Goal: Communication & Community: Connect with others

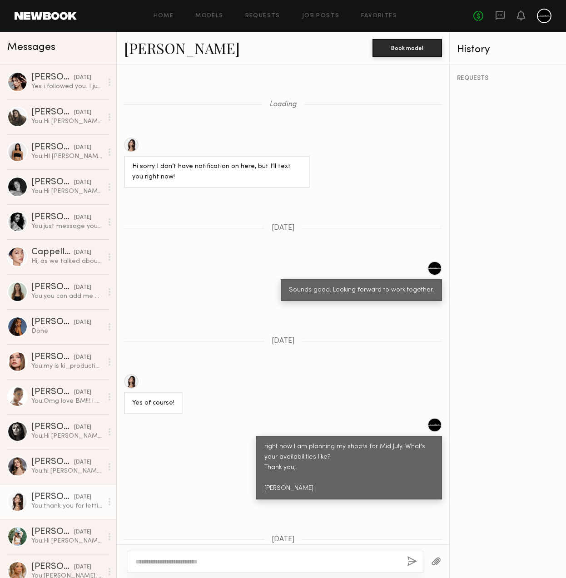
scroll to position [712, 0]
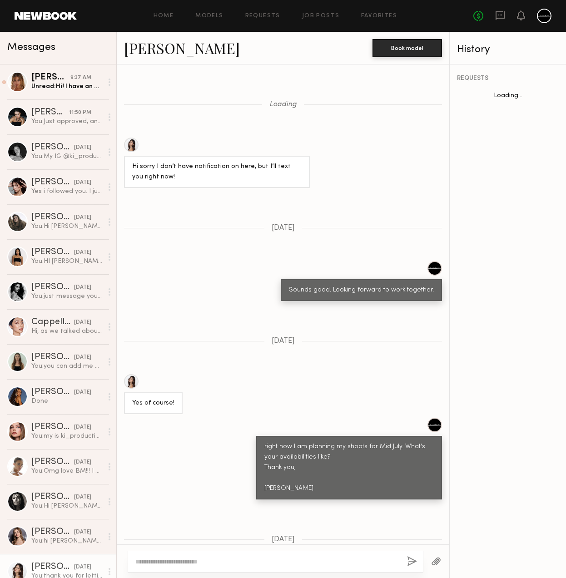
scroll to position [712, 0]
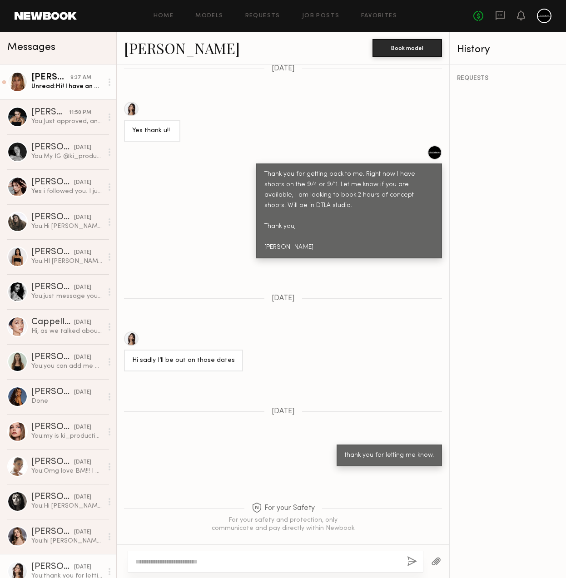
click at [37, 81] on div "[PERSON_NAME]" at bounding box center [50, 77] width 39 height 9
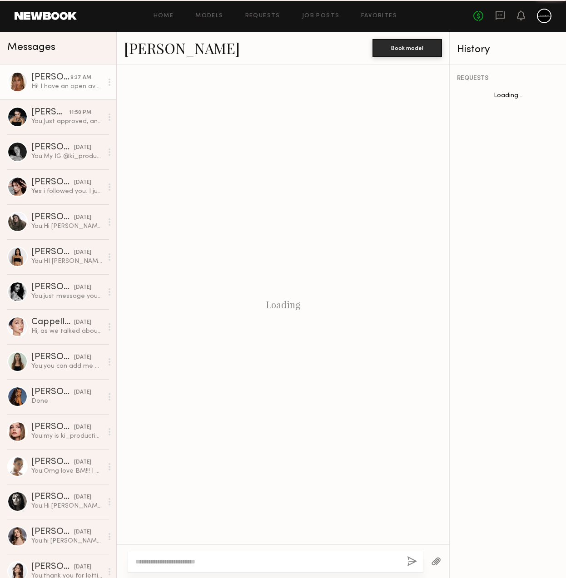
scroll to position [168, 0]
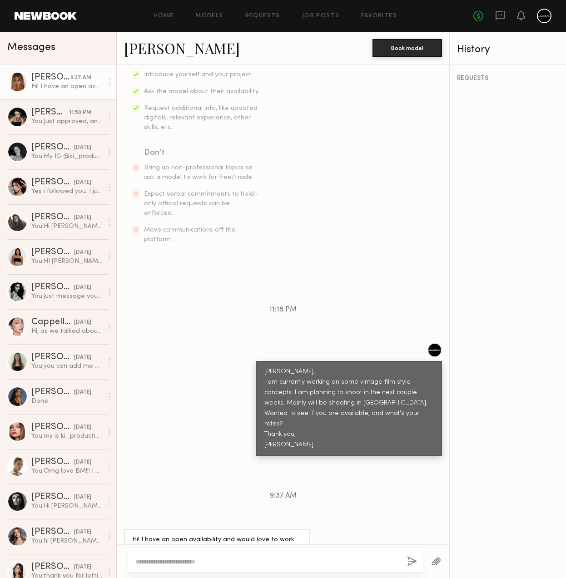
click at [303, 564] on textarea at bounding box center [267, 561] width 264 height 9
click at [149, 48] on link "[PERSON_NAME]" at bounding box center [182, 48] width 116 height 20
click at [208, 559] on textarea at bounding box center [267, 561] width 264 height 9
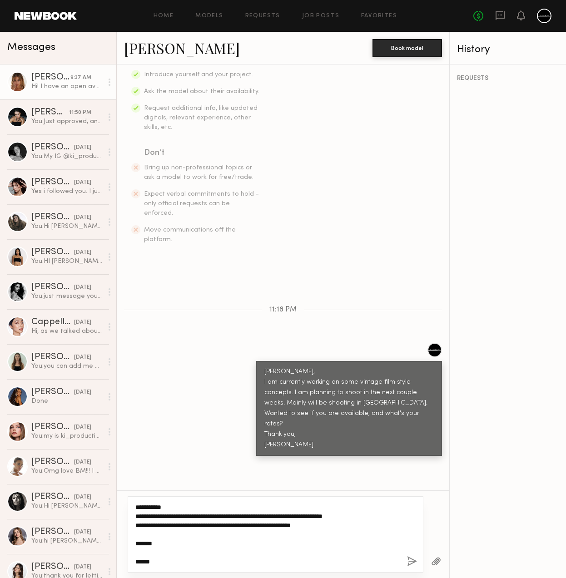
type textarea "**********"
click at [412, 562] on button "button" at bounding box center [412, 561] width 10 height 11
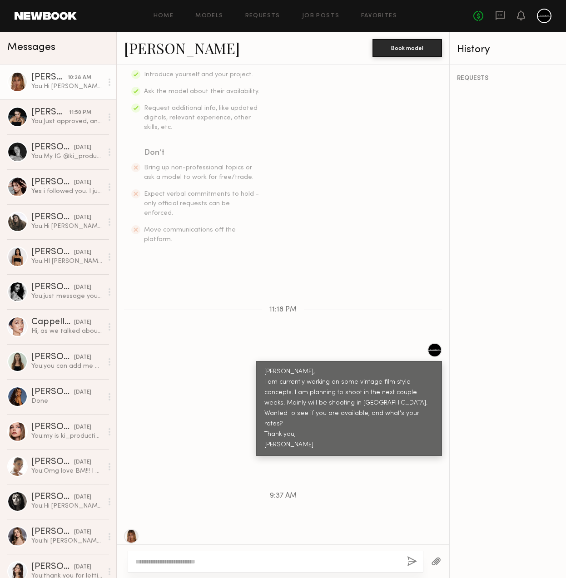
scroll to position [360, 0]
